Goal: Task Accomplishment & Management: Use online tool/utility

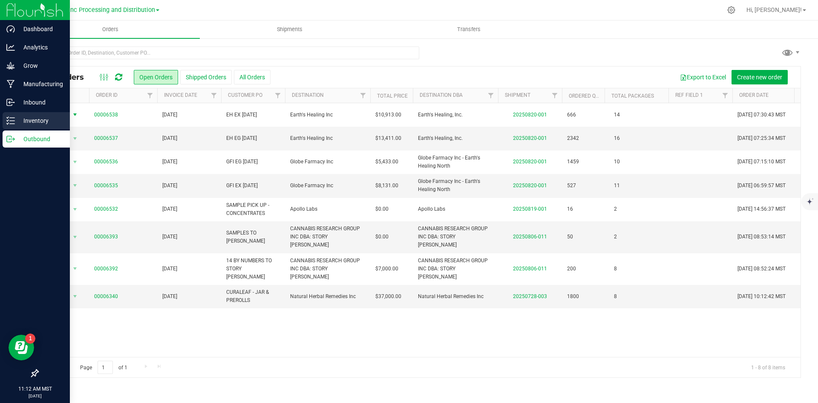
click at [17, 124] on p "Inventory" at bounding box center [40, 121] width 51 height 10
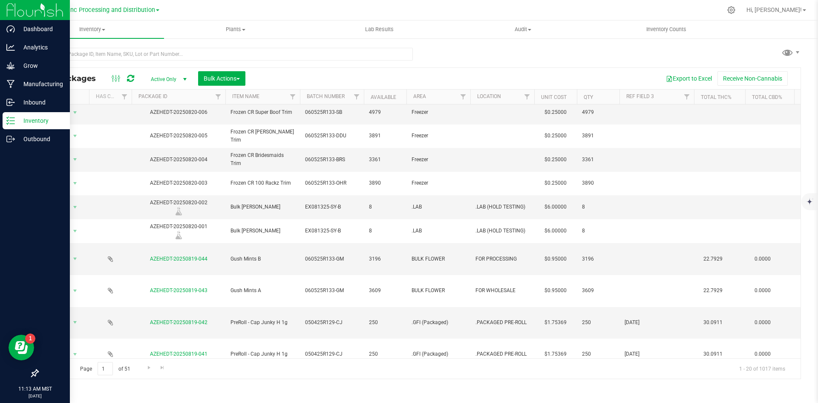
scroll to position [43, 0]
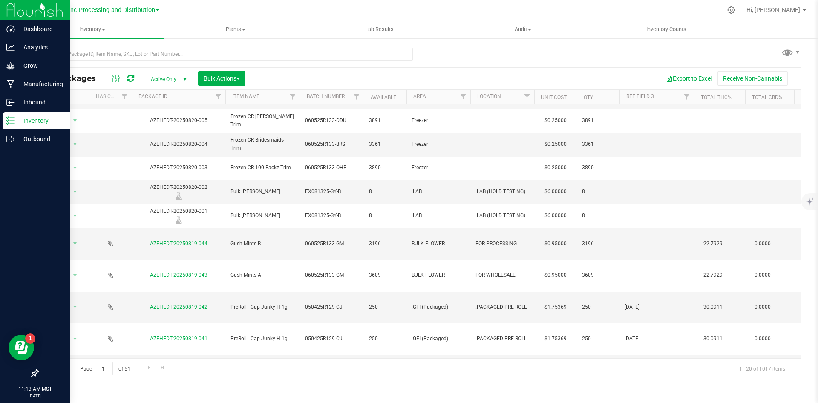
click at [129, 81] on icon at bounding box center [130, 78] width 7 height 9
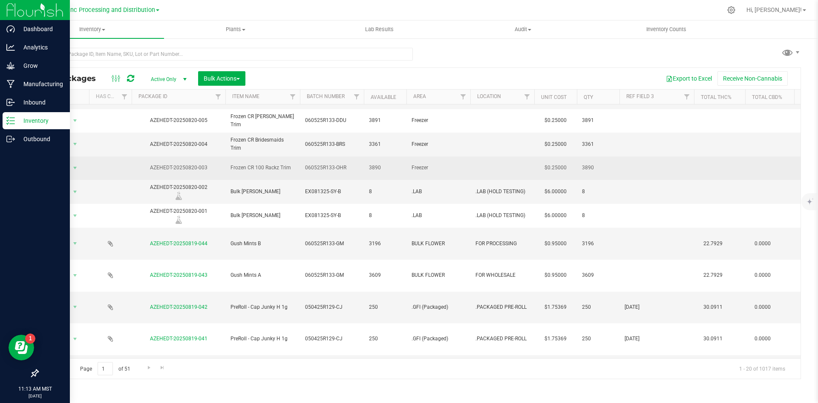
scroll to position [0, 0]
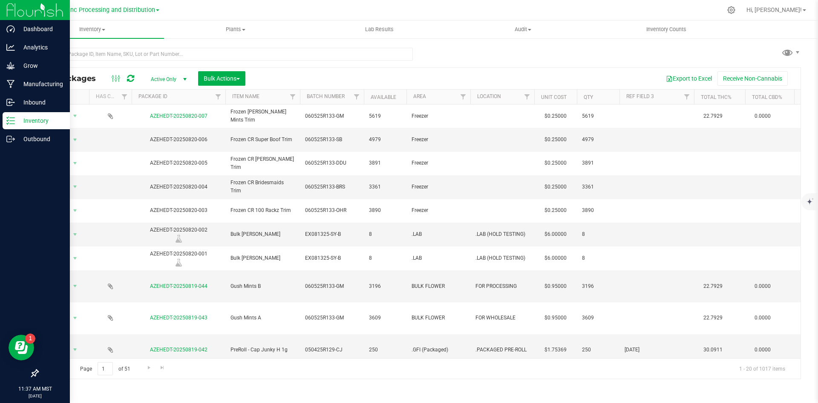
click at [132, 77] on icon at bounding box center [130, 78] width 7 height 9
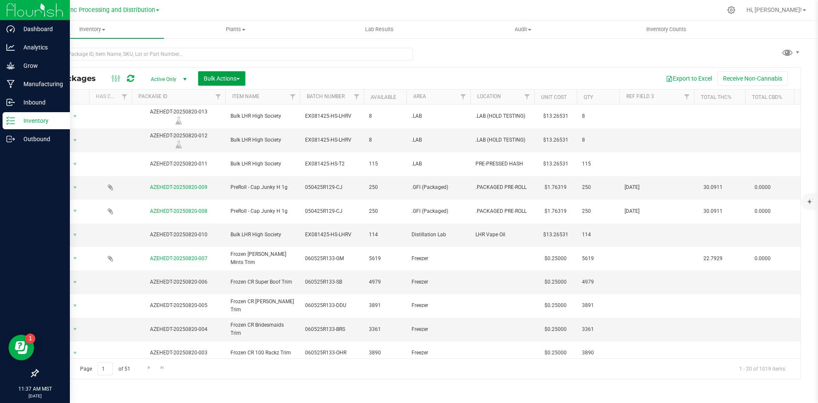
click at [219, 84] on button "Bulk Actions" at bounding box center [221, 78] width 47 height 14
click at [221, 173] on span "Print package labels" at bounding box center [228, 176] width 51 height 7
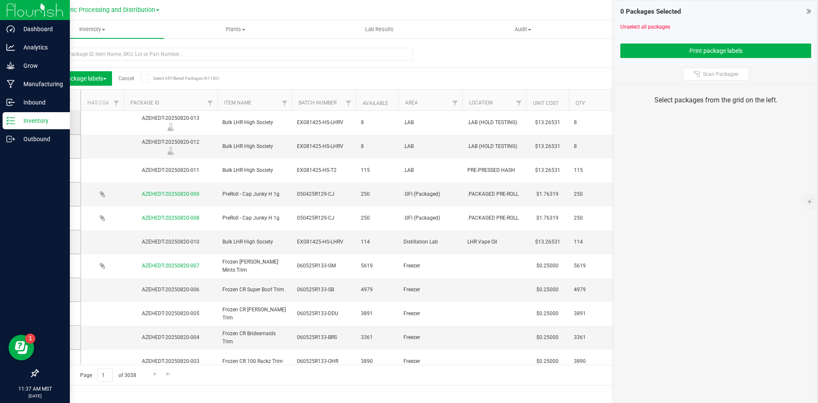
click at [51, 123] on td at bounding box center [59, 123] width 43 height 24
click at [60, 121] on span at bounding box center [57, 122] width 9 height 9
click at [0, 0] on input "checkbox" at bounding box center [0, 0] width 0 height 0
click at [60, 148] on span at bounding box center [57, 146] width 9 height 9
click at [0, 0] on input "checkbox" at bounding box center [0, 0] width 0 height 0
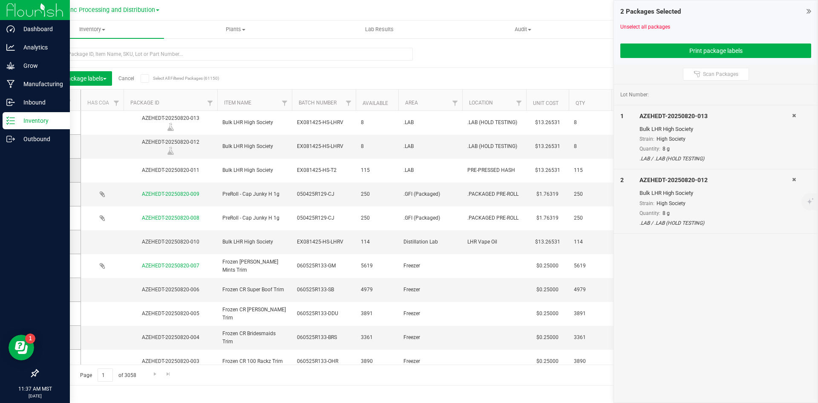
click at [57, 174] on span at bounding box center [57, 170] width 9 height 9
click at [0, 0] on input "checkbox" at bounding box center [0, 0] width 0 height 0
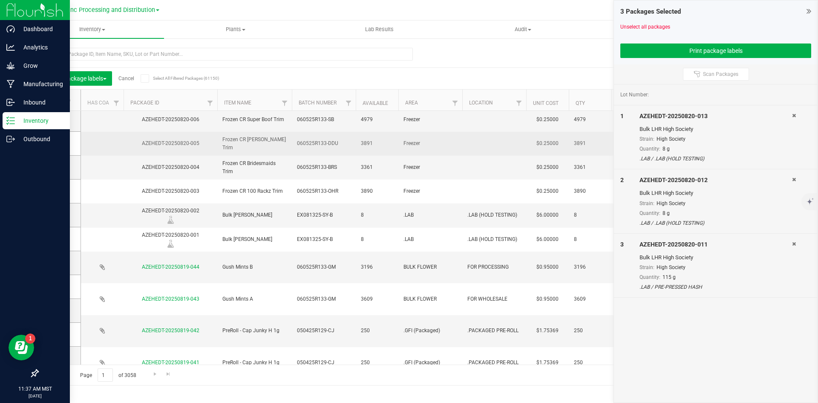
scroll to position [213, 0]
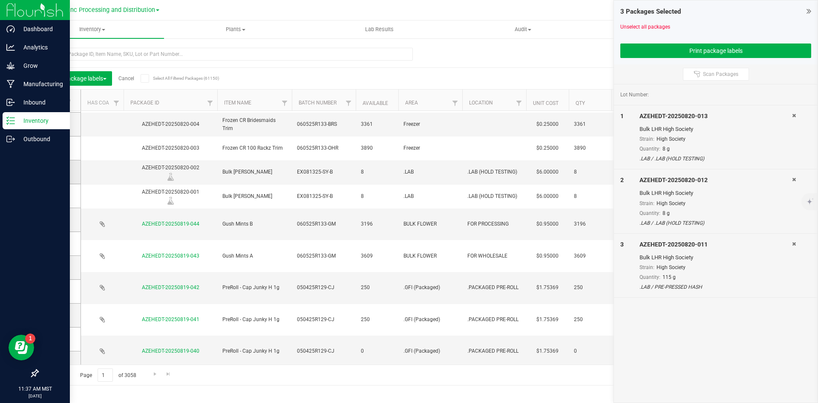
click at [52, 171] on td at bounding box center [59, 172] width 43 height 24
click at [60, 170] on span at bounding box center [57, 172] width 9 height 9
click at [0, 0] on input "checkbox" at bounding box center [0, 0] width 0 height 0
click at [55, 196] on icon at bounding box center [57, 196] width 6 height 0
click at [0, 0] on input "checkbox" at bounding box center [0, 0] width 0 height 0
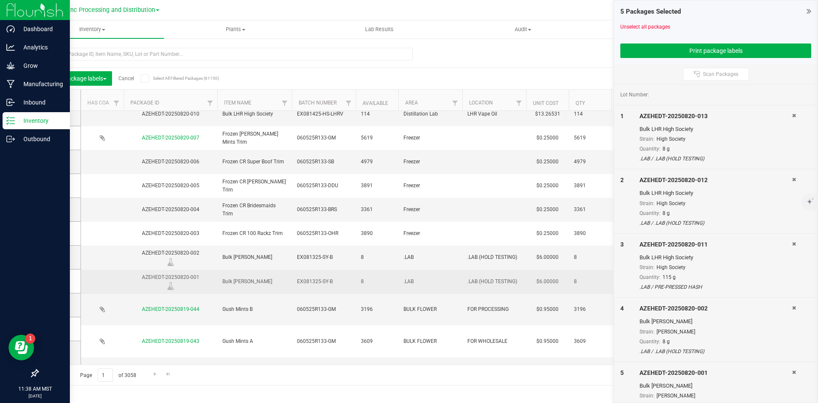
scroll to position [85, 0]
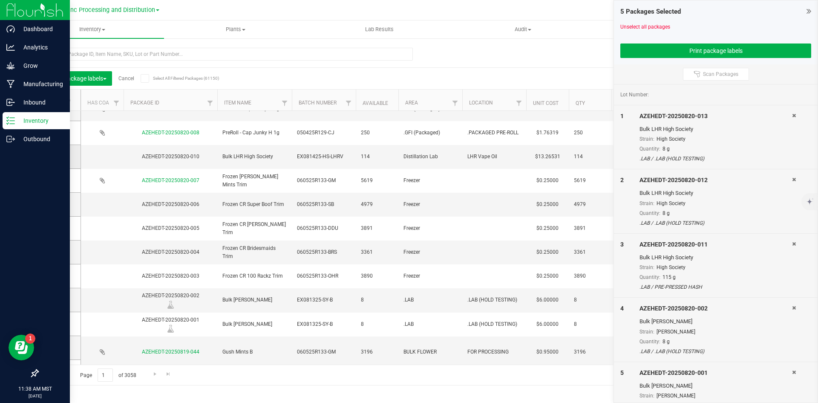
click at [58, 156] on icon at bounding box center [57, 156] width 6 height 0
click at [0, 0] on input "checkbox" at bounding box center [0, 0] width 0 height 0
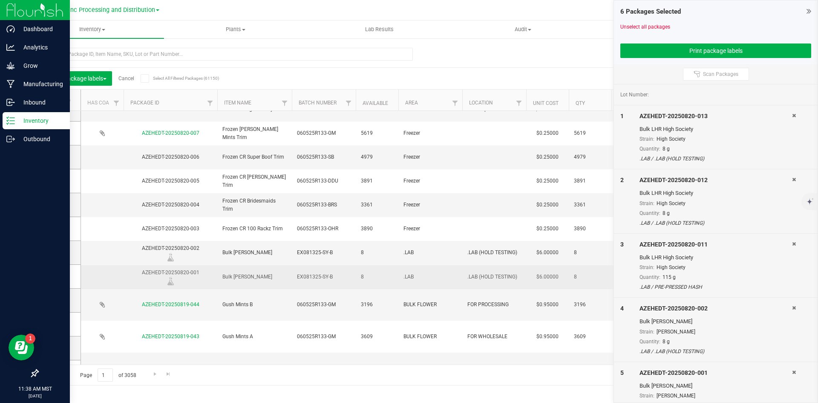
scroll to position [0, 0]
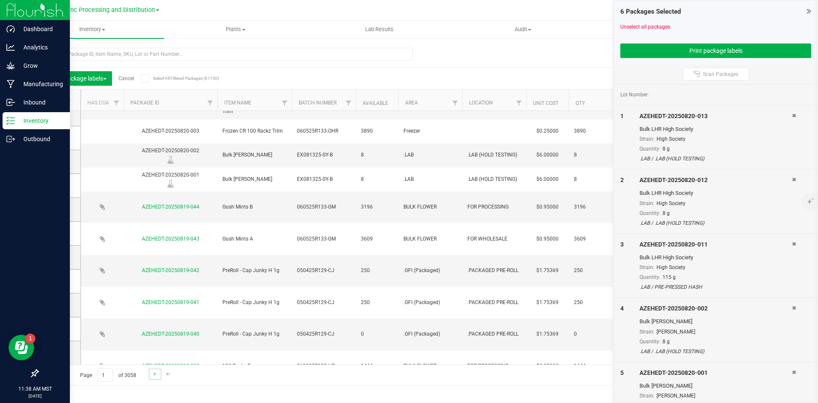
click at [150, 372] on link "Go to the next page" at bounding box center [155, 374] width 12 height 12
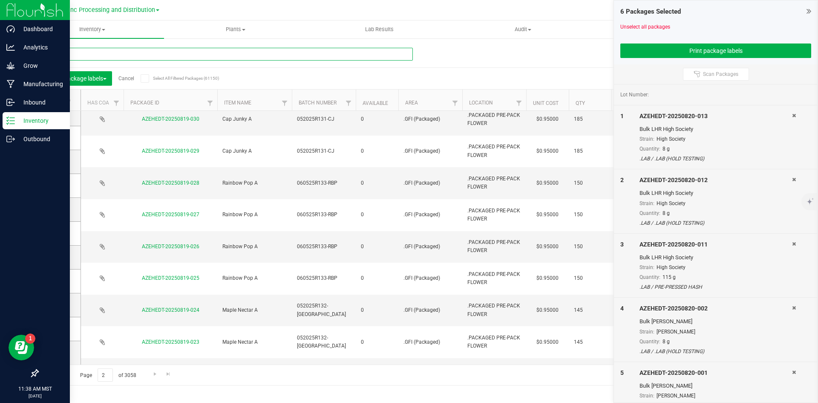
click at [167, 60] on input "text" at bounding box center [226, 54] width 376 height 13
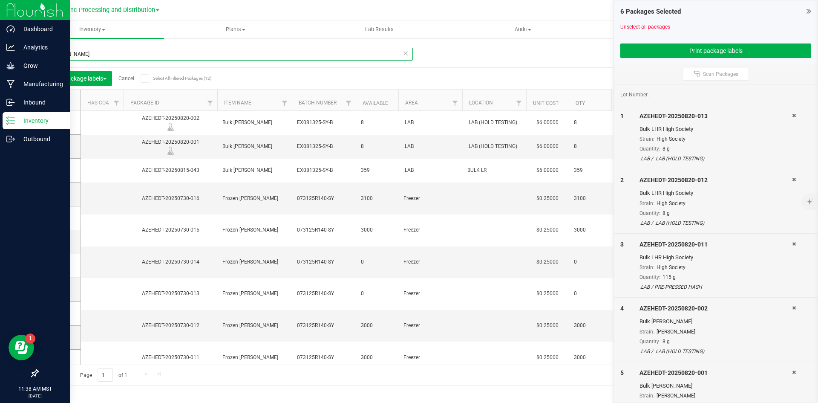
type input "[PERSON_NAME]"
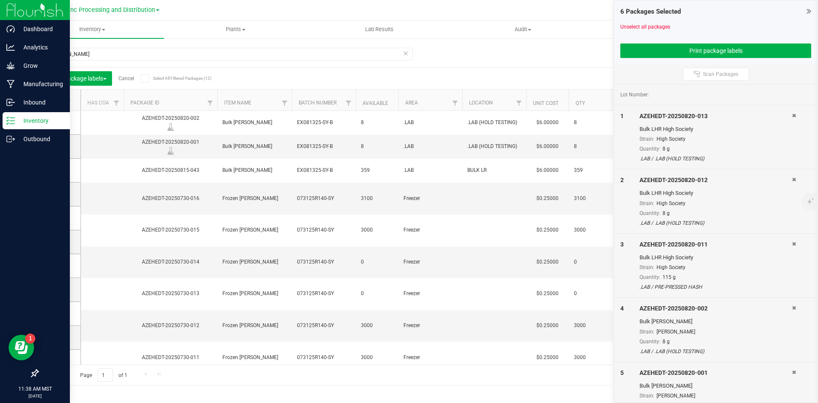
click at [55, 170] on icon at bounding box center [57, 170] width 6 height 0
click at [0, 0] on input "checkbox" at bounding box center [0, 0] width 0 height 0
click at [690, 45] on button "Print package labels" at bounding box center [716, 50] width 191 height 14
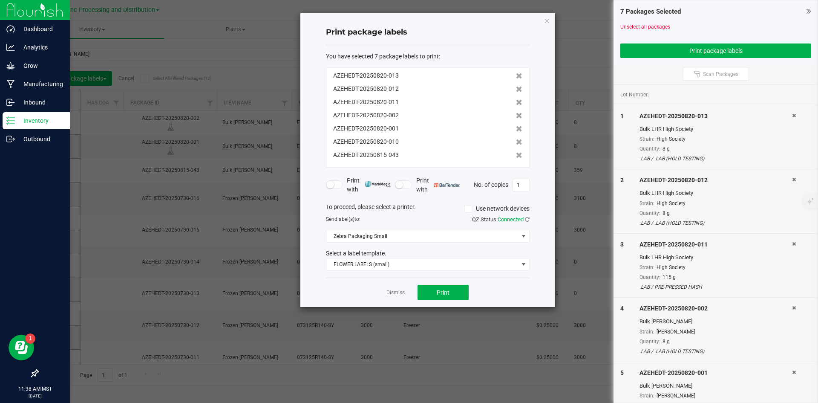
click at [382, 256] on div "Select a label template." at bounding box center [428, 253] width 217 height 9
drag, startPoint x: 382, startPoint y: 257, endPoint x: 385, endPoint y: 271, distance: 13.4
click at [382, 260] on div "Select a label template. FLOWER LABELS (small)" at bounding box center [428, 260] width 217 height 22
click at [385, 271] on span "FLOWER LABELS (small)" at bounding box center [428, 264] width 204 height 13
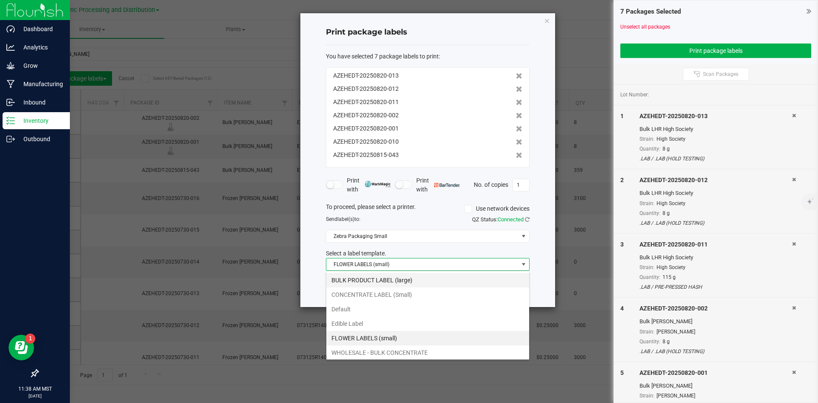
click at [376, 275] on li "BULK PRODUCT LABEL (large)" at bounding box center [428, 280] width 203 height 14
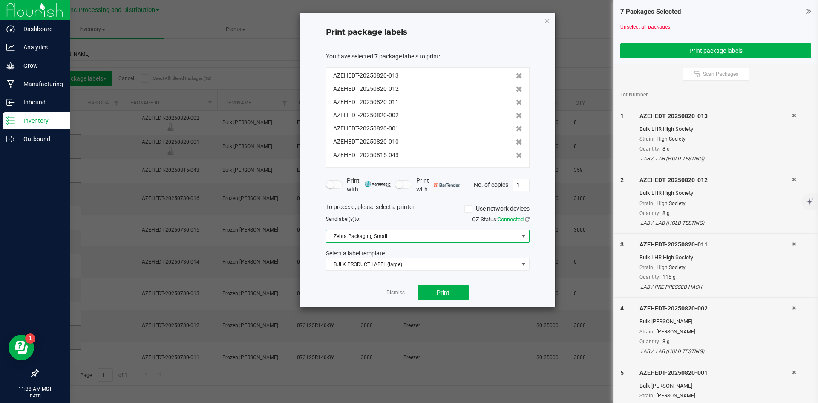
click at [379, 239] on span "Zebra Packaging Small" at bounding box center [423, 236] width 192 height 12
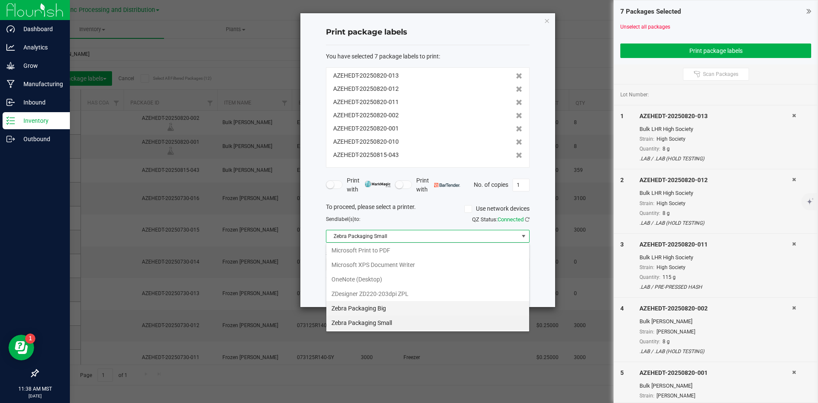
click at [377, 308] on Big "Zebra Packaging Big" at bounding box center [428, 308] width 203 height 14
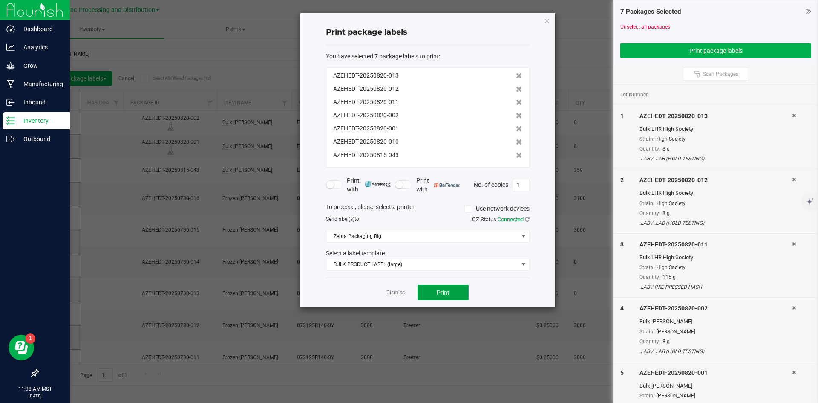
click at [433, 291] on button "Print" at bounding box center [443, 292] width 51 height 15
click at [400, 295] on link "Dismiss" at bounding box center [396, 292] width 18 height 7
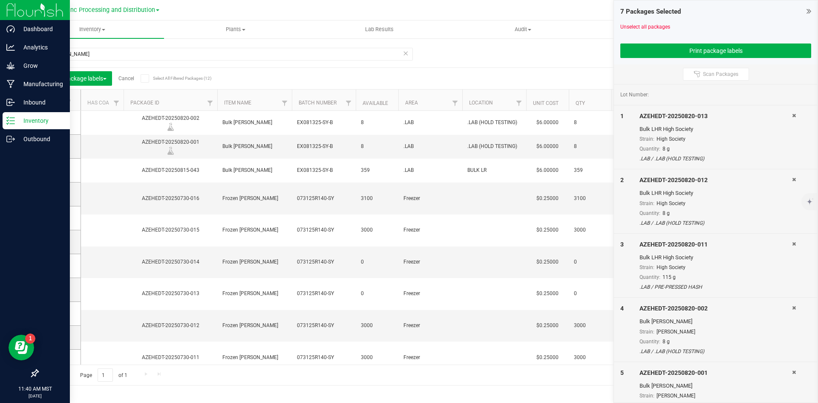
click at [127, 76] on link "Cancel" at bounding box center [127, 78] width 16 height 6
